Goal: Task Accomplishment & Management: Manage account settings

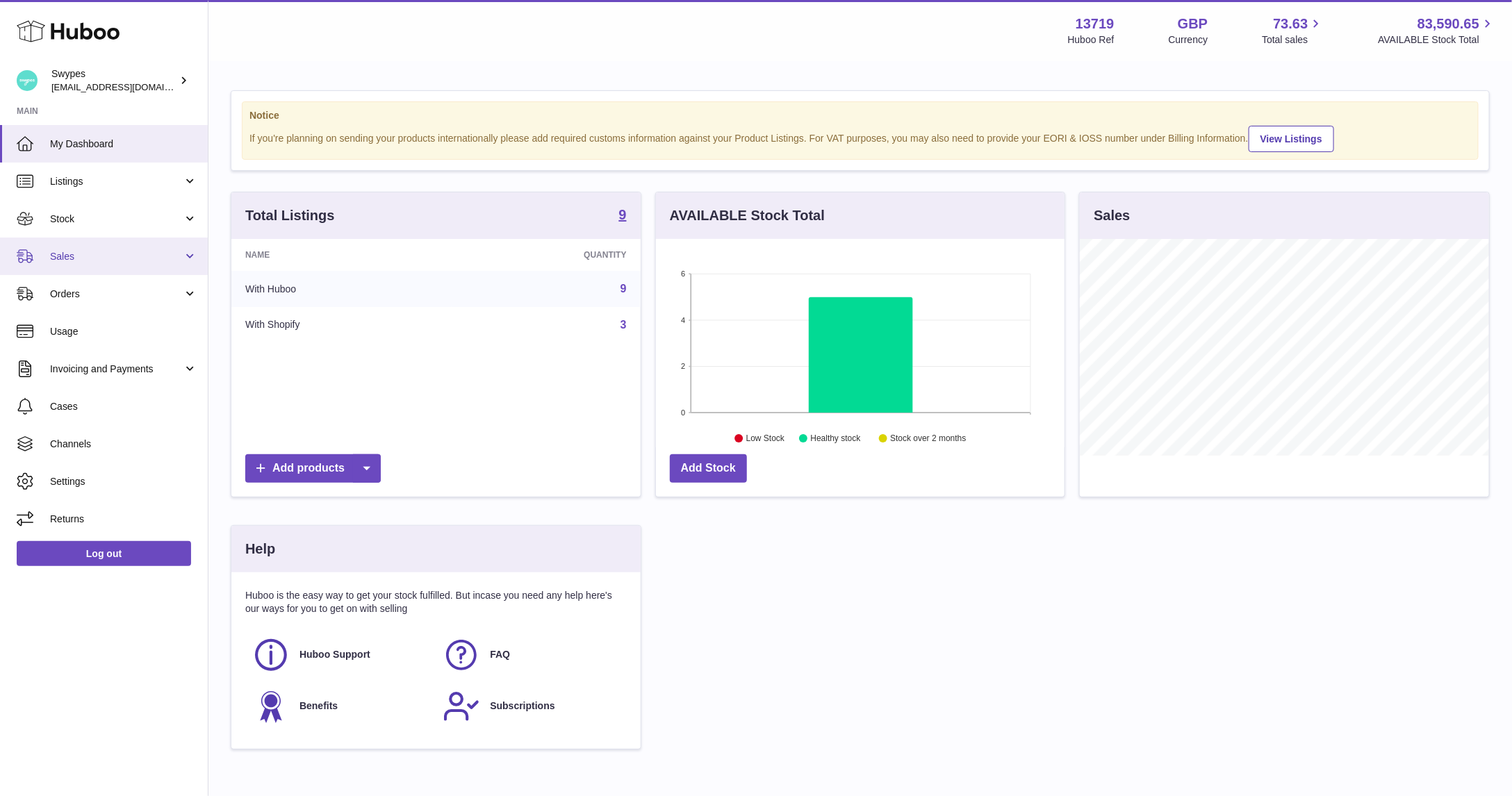
scroll to position [217, 409]
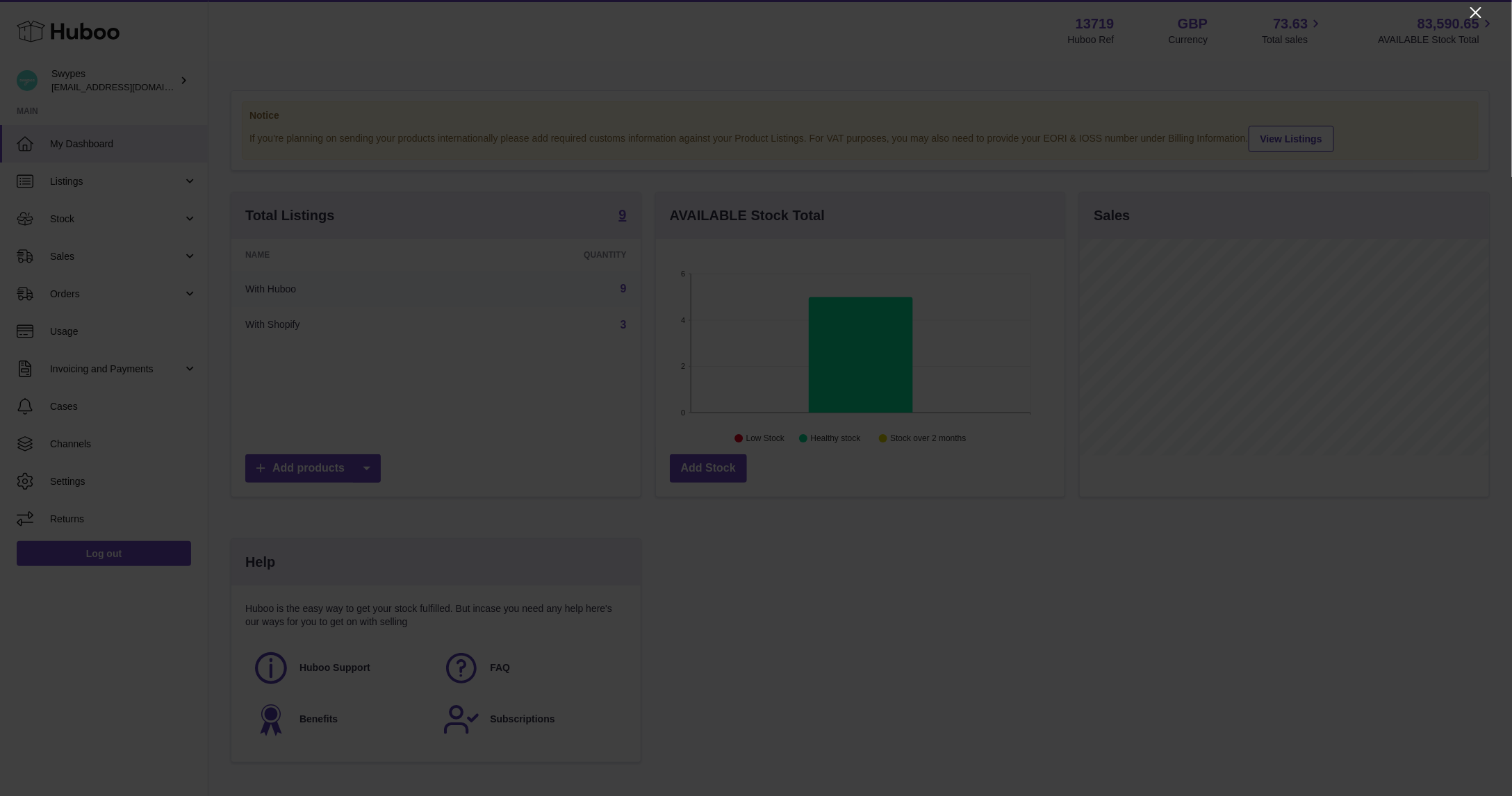
click at [1474, 18] on icon "Close" at bounding box center [1476, 12] width 17 height 17
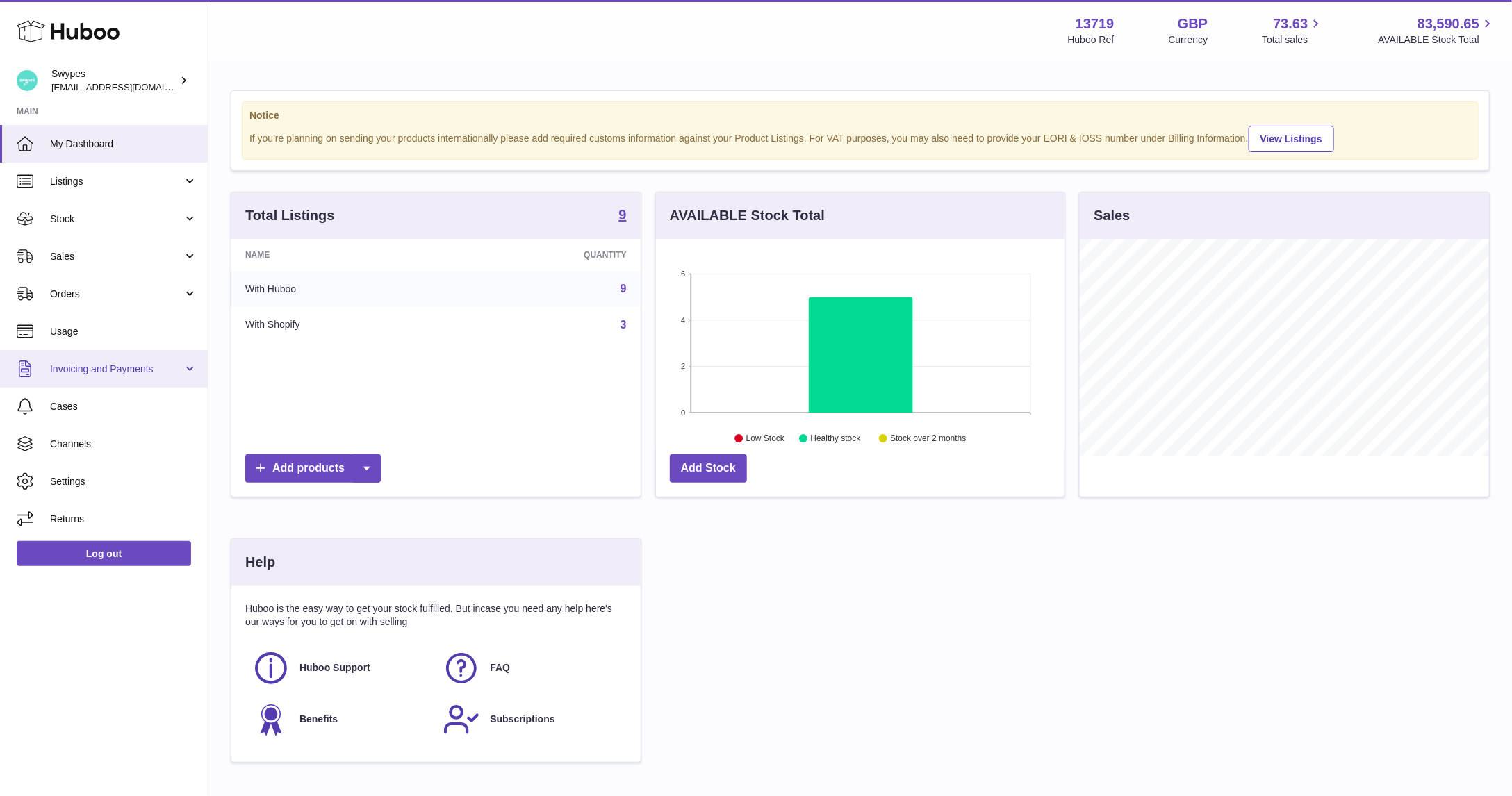
click at [125, 368] on span "Invoicing and Payments" at bounding box center [116, 368] width 133 height 13
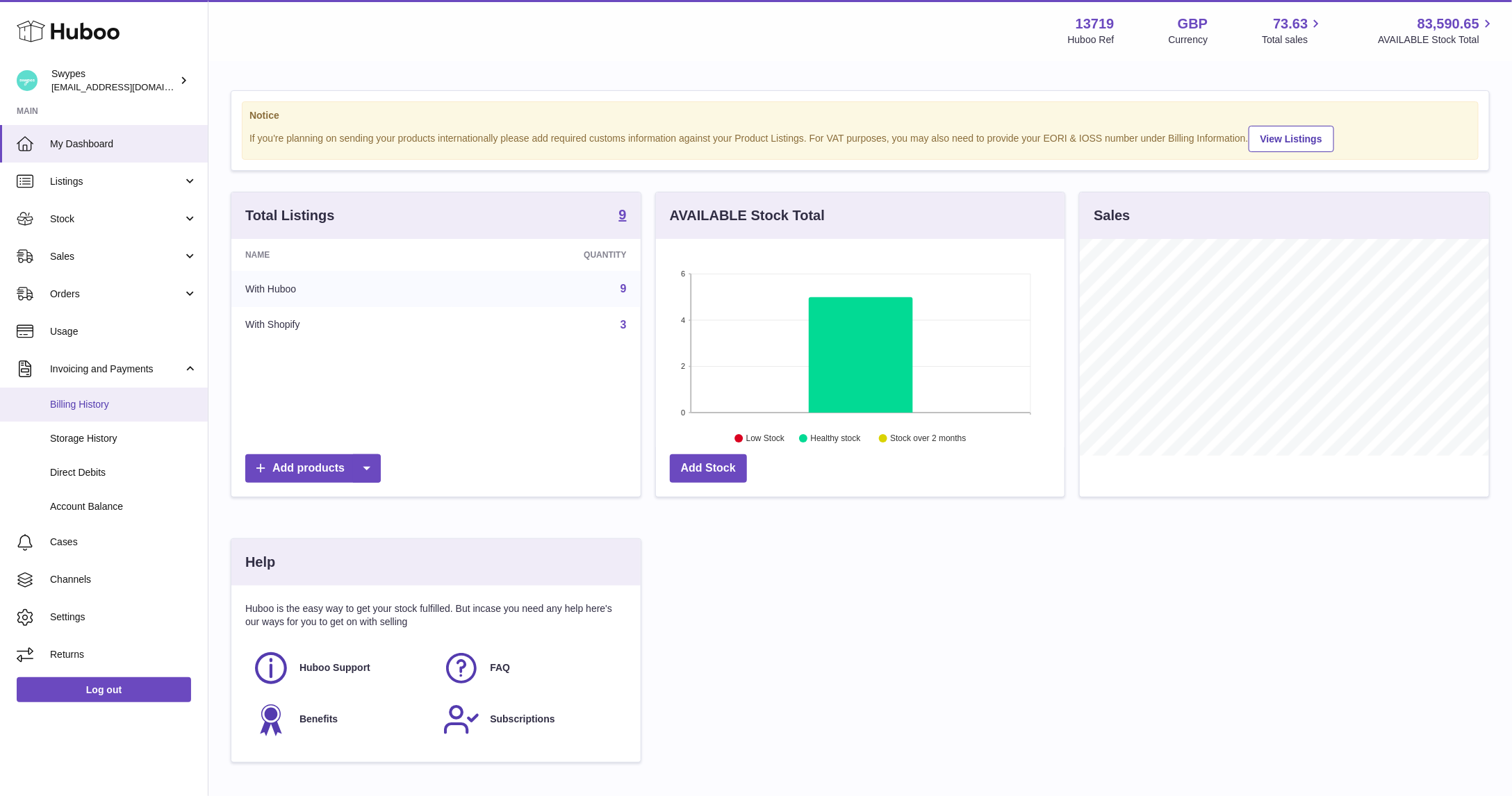
click at [107, 408] on span "Billing History" at bounding box center [123, 404] width 147 height 13
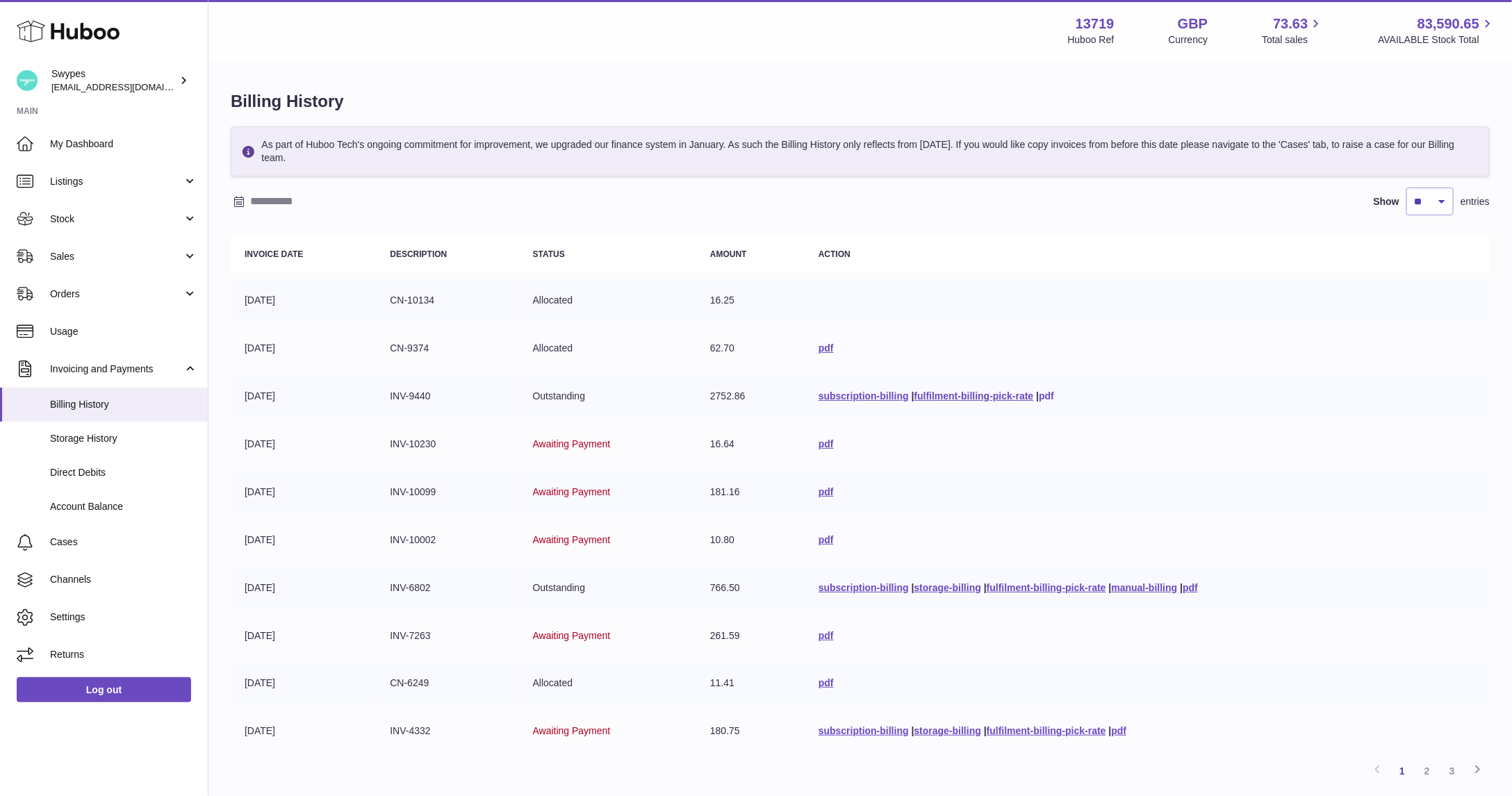
click at [1045, 391] on link "pdf" at bounding box center [1046, 395] width 15 height 11
